Goal: Transaction & Acquisition: Subscribe to service/newsletter

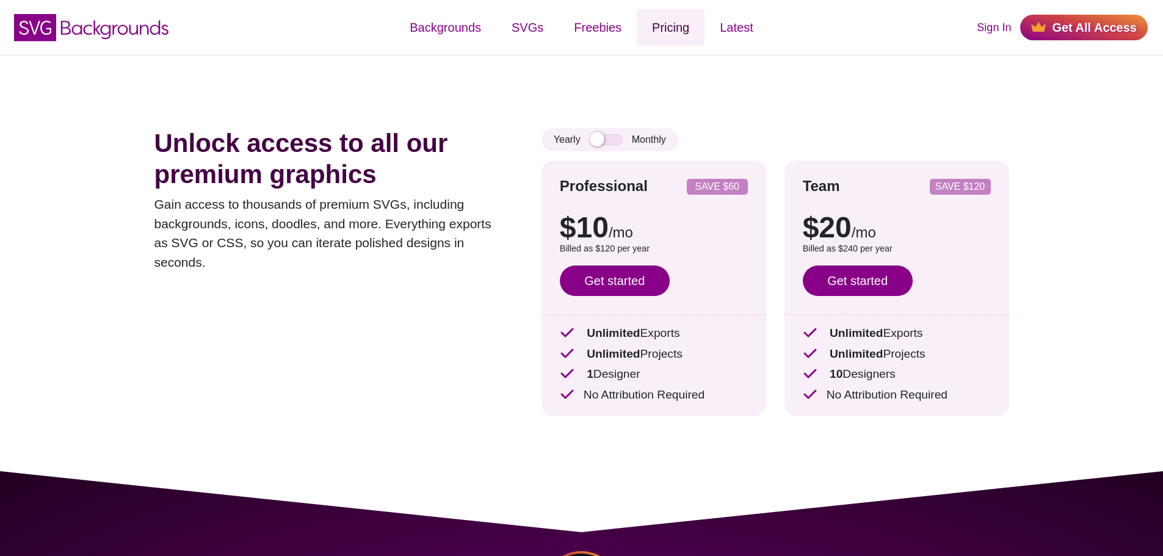
click at [654, 26] on link "Pricing" at bounding box center [671, 27] width 68 height 37
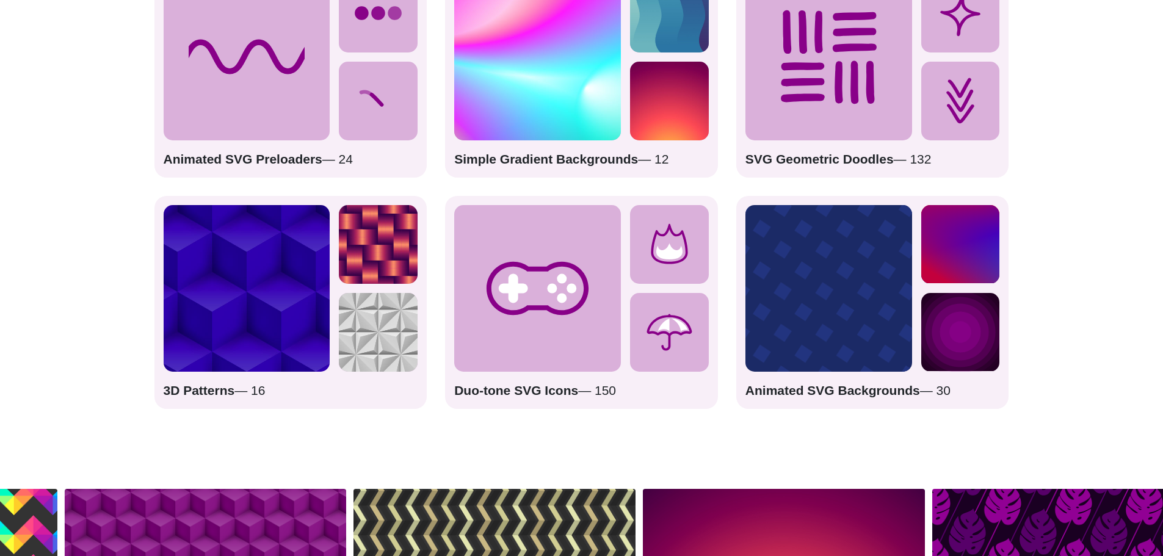
scroll to position [1953, 0]
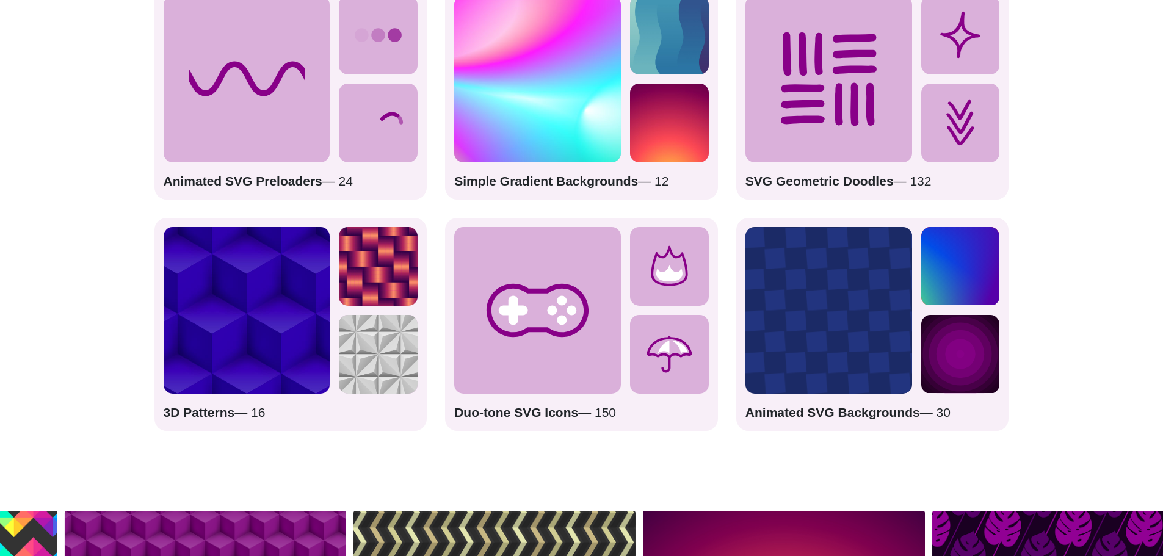
click at [818, 292] on rect at bounding box center [828, 310] width 167 height 167
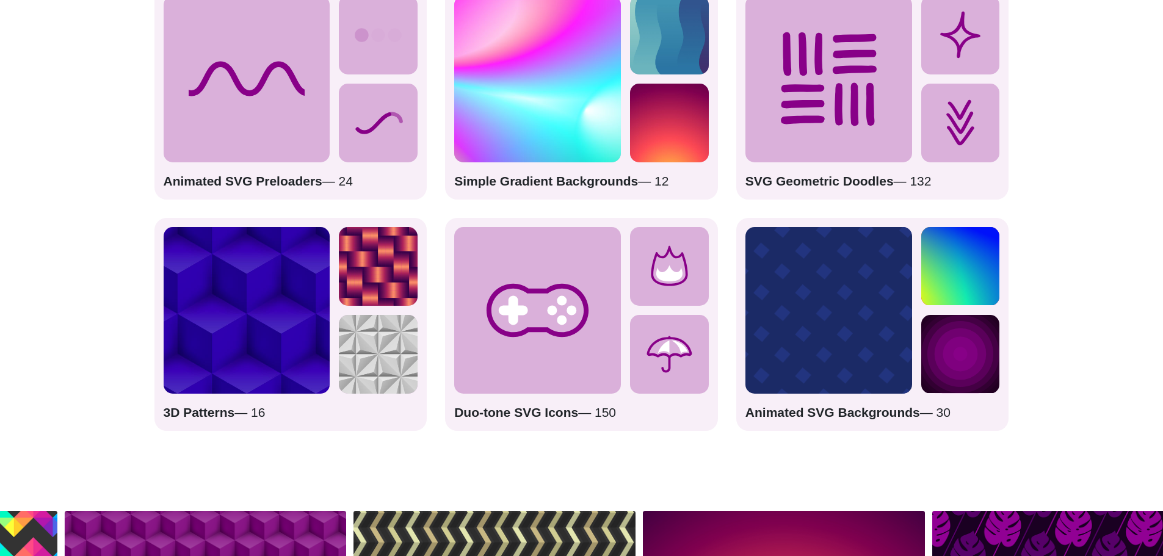
click at [796, 410] on strong "Animated SVG Backgrounds" at bounding box center [832, 412] width 175 height 14
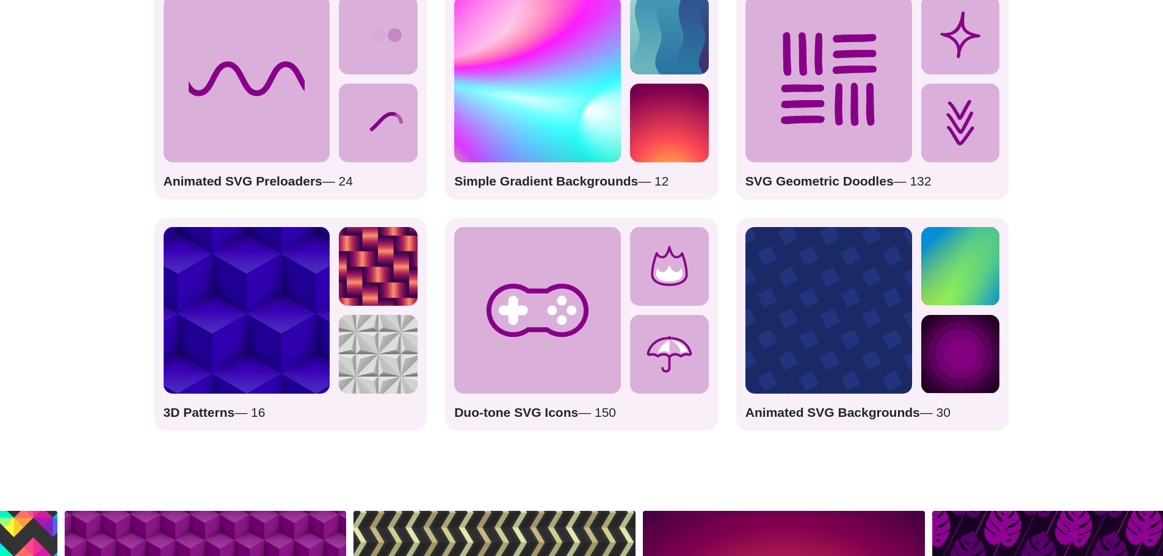
drag, startPoint x: 882, startPoint y: 412, endPoint x: 937, endPoint y: 410, distance: 55.0
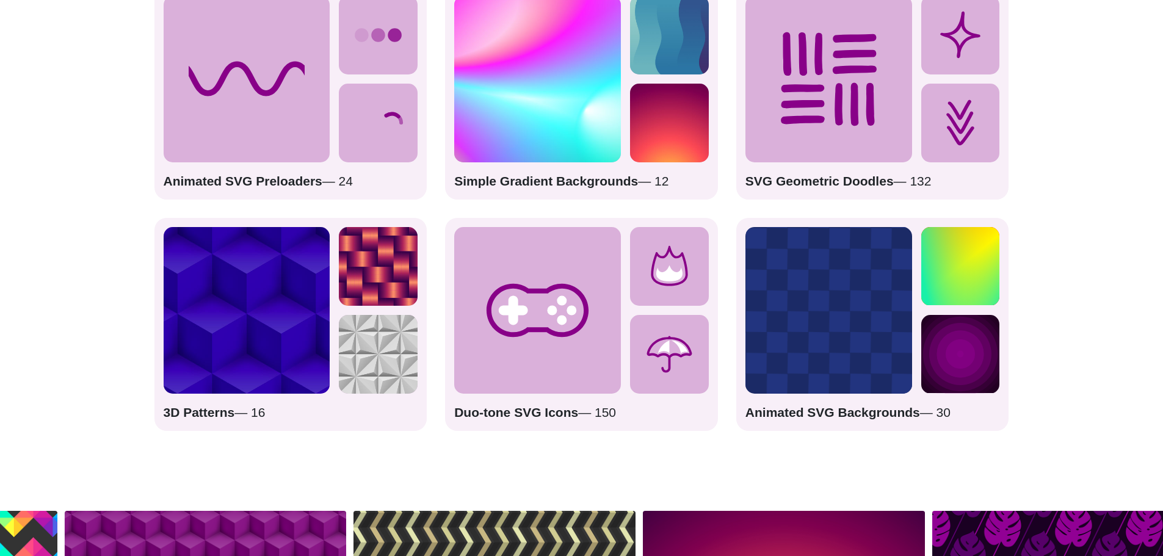
click at [883, 412] on strong "Animated SVG Backgrounds" at bounding box center [832, 412] width 175 height 14
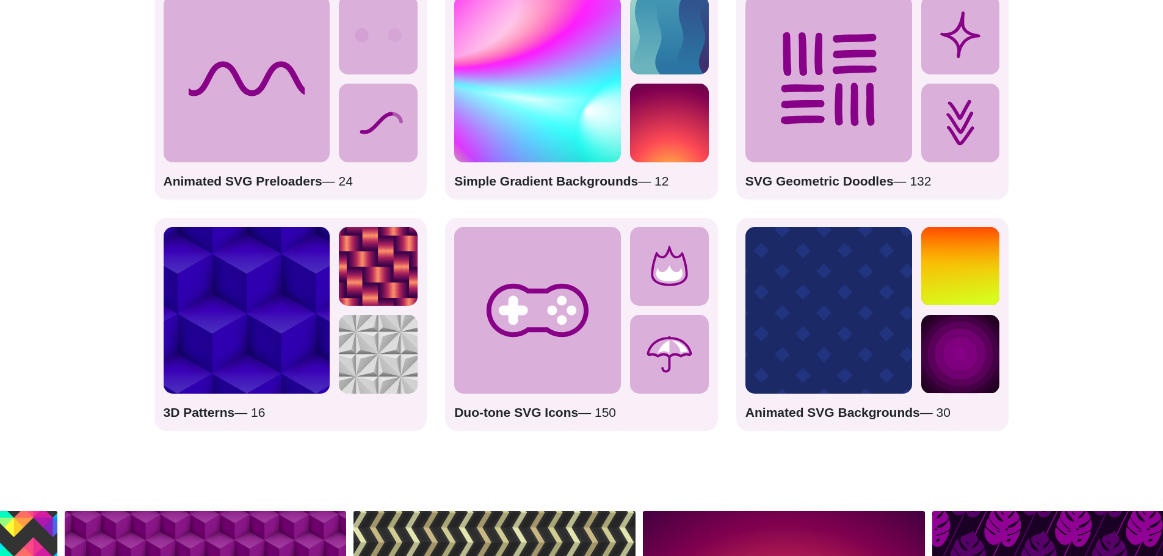
click at [956, 363] on circle at bounding box center [960, 354] width 89 height 89
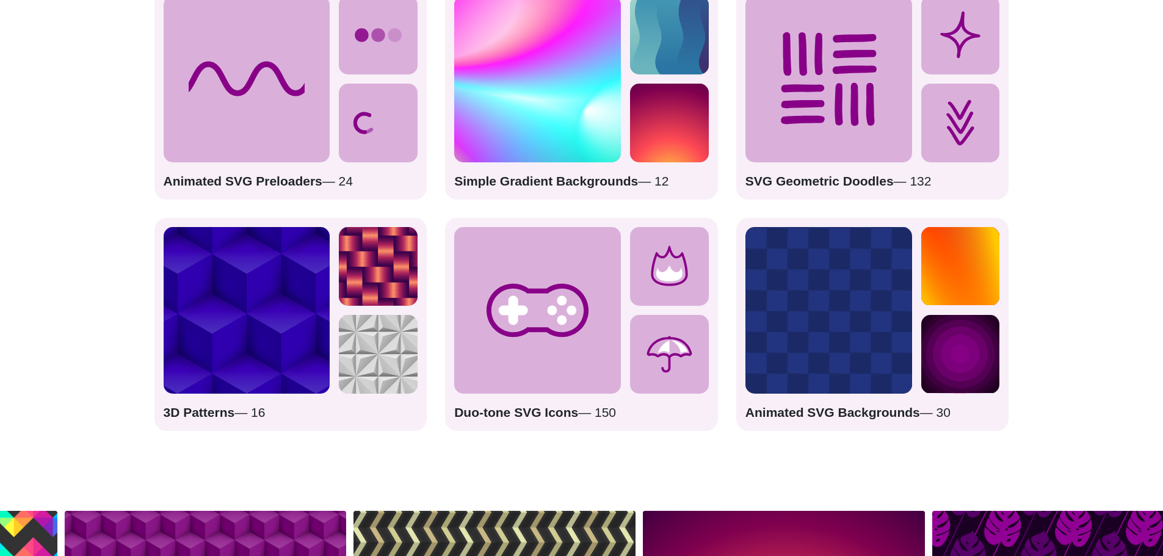
click at [955, 262] on rect at bounding box center [960, 266] width 79 height 79
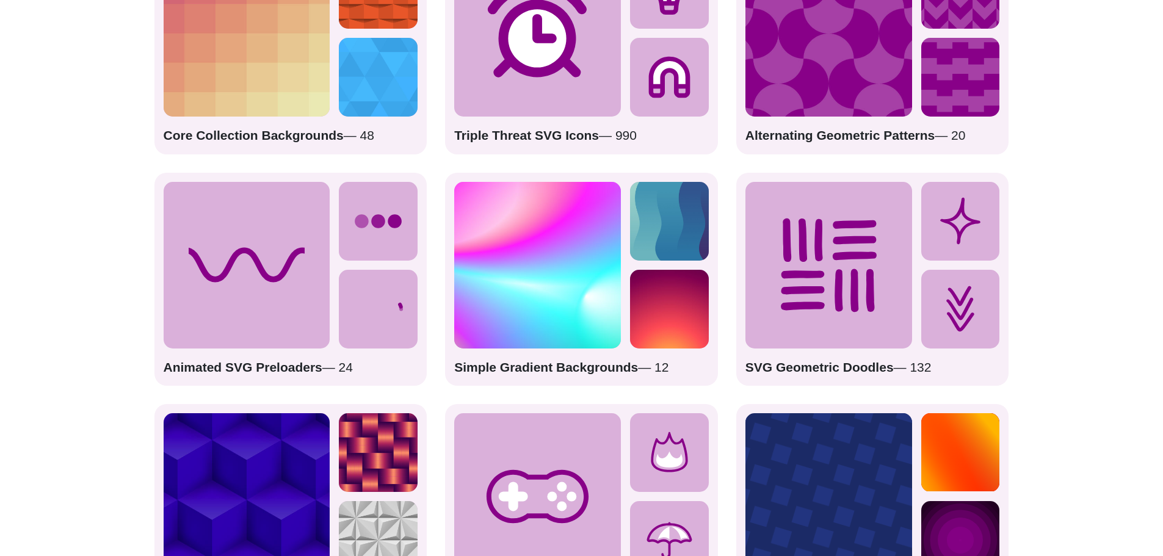
scroll to position [1587, 0]
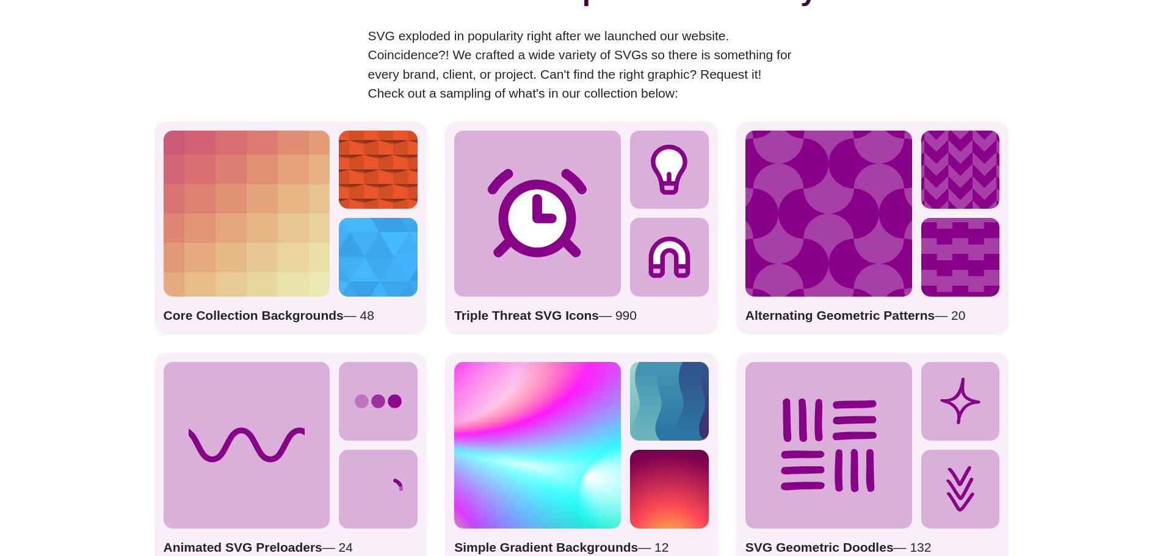
click at [566, 167] on icon at bounding box center [537, 214] width 167 height 167
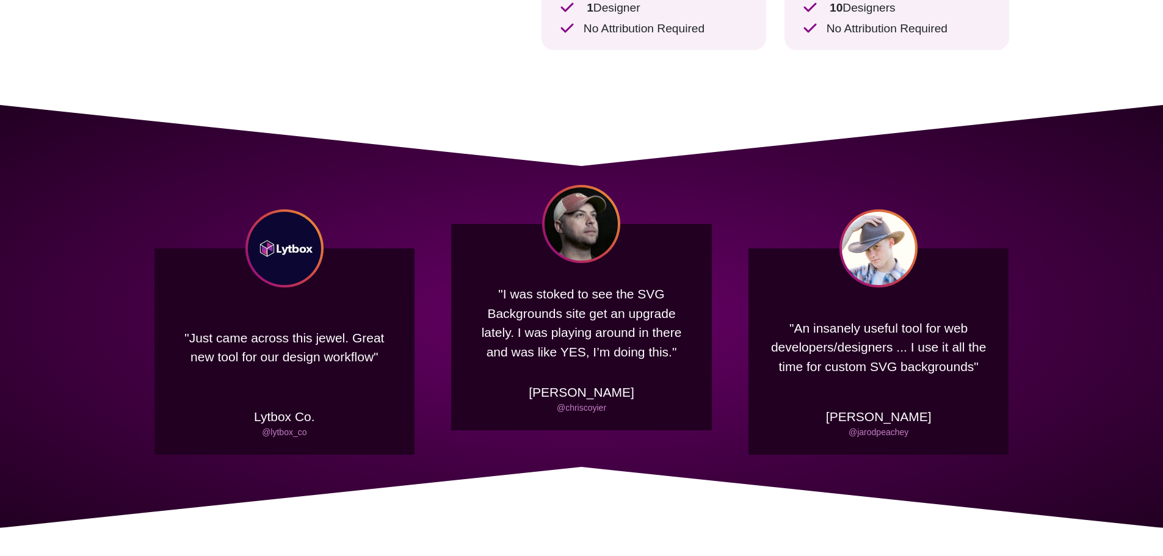
scroll to position [0, 0]
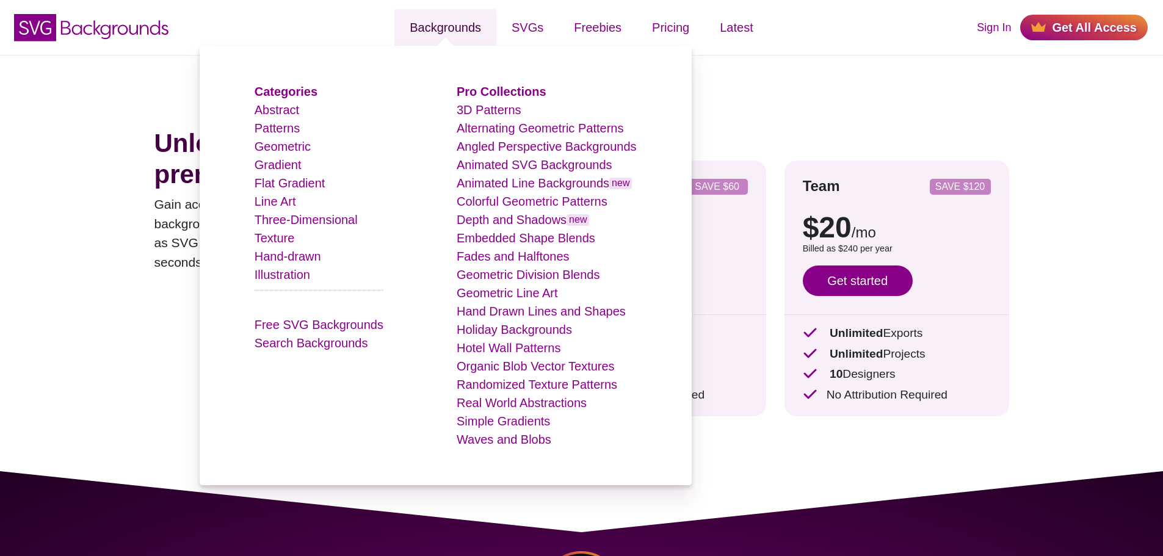
click at [449, 29] on link "Backgrounds" at bounding box center [445, 27] width 102 height 37
